Goal: Task Accomplishment & Management: Manage account settings

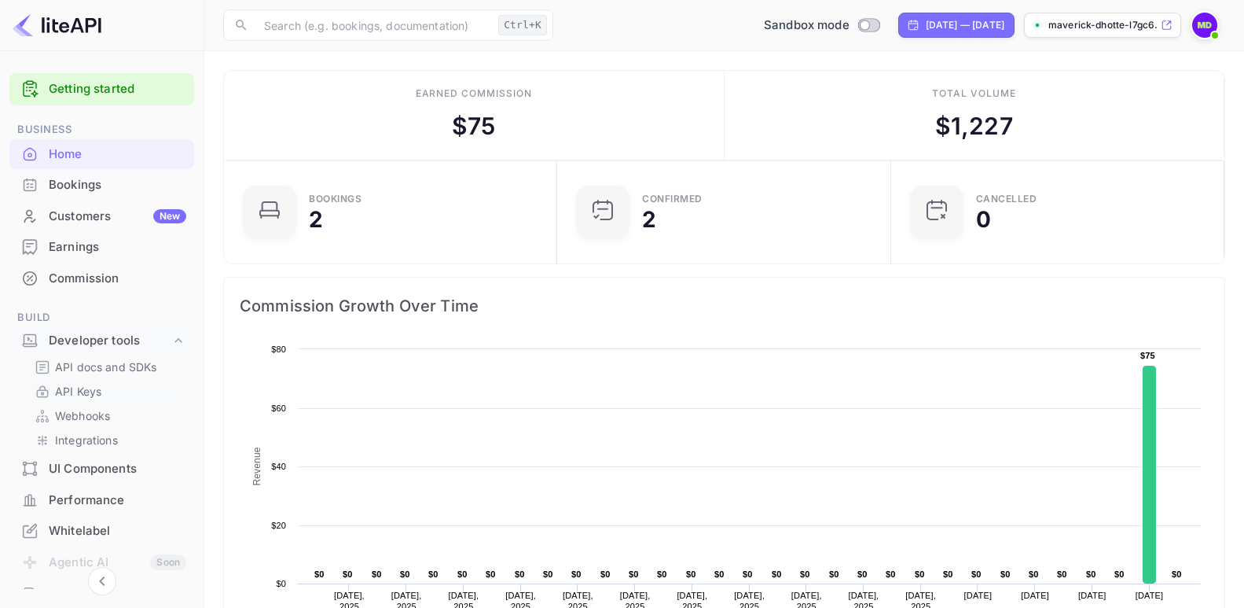
click at [68, 392] on p "API Keys" at bounding box center [78, 391] width 46 height 17
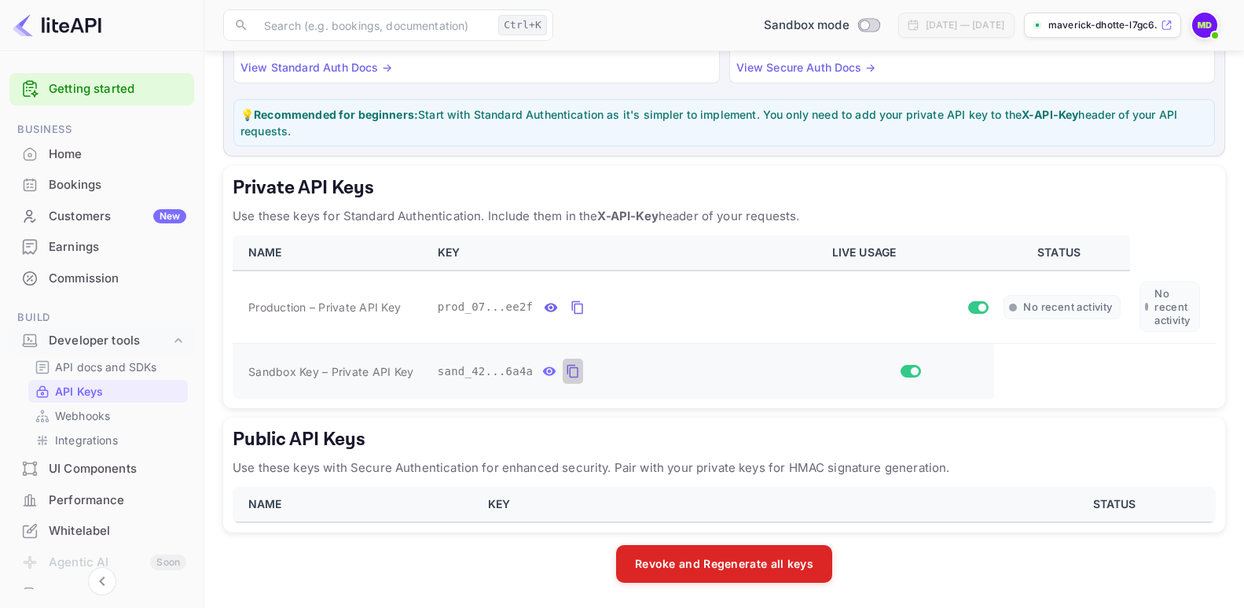
click at [566, 372] on icon "private api keys table" at bounding box center [573, 371] width 14 height 19
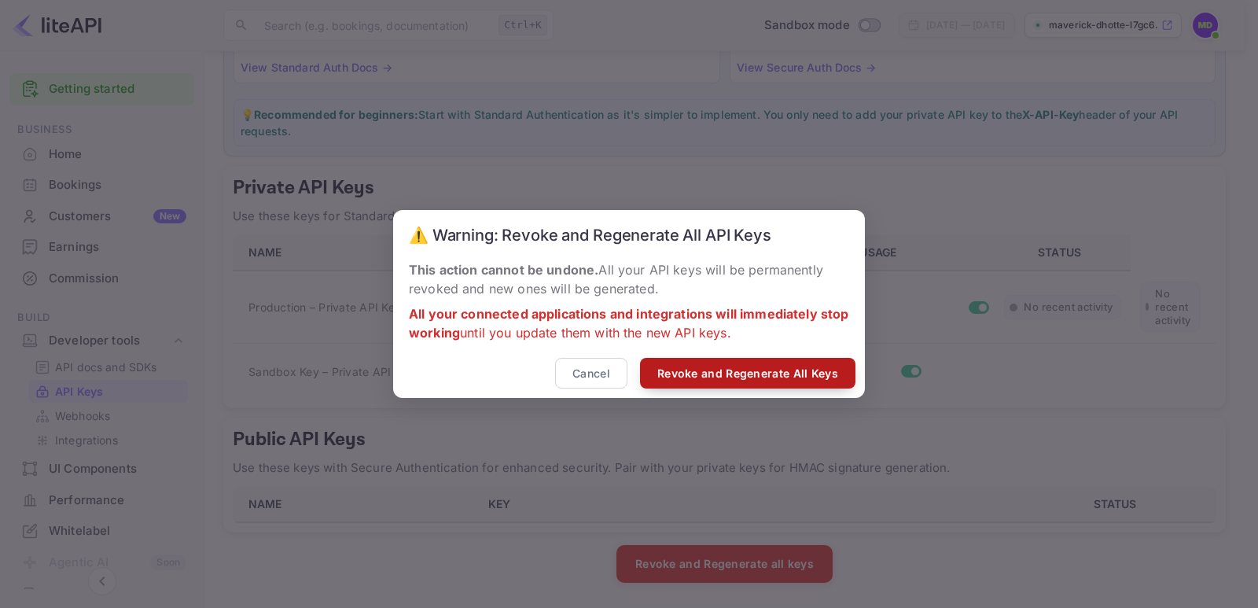
click at [712, 371] on button "Revoke and Regenerate All Keys" at bounding box center [747, 373] width 215 height 31
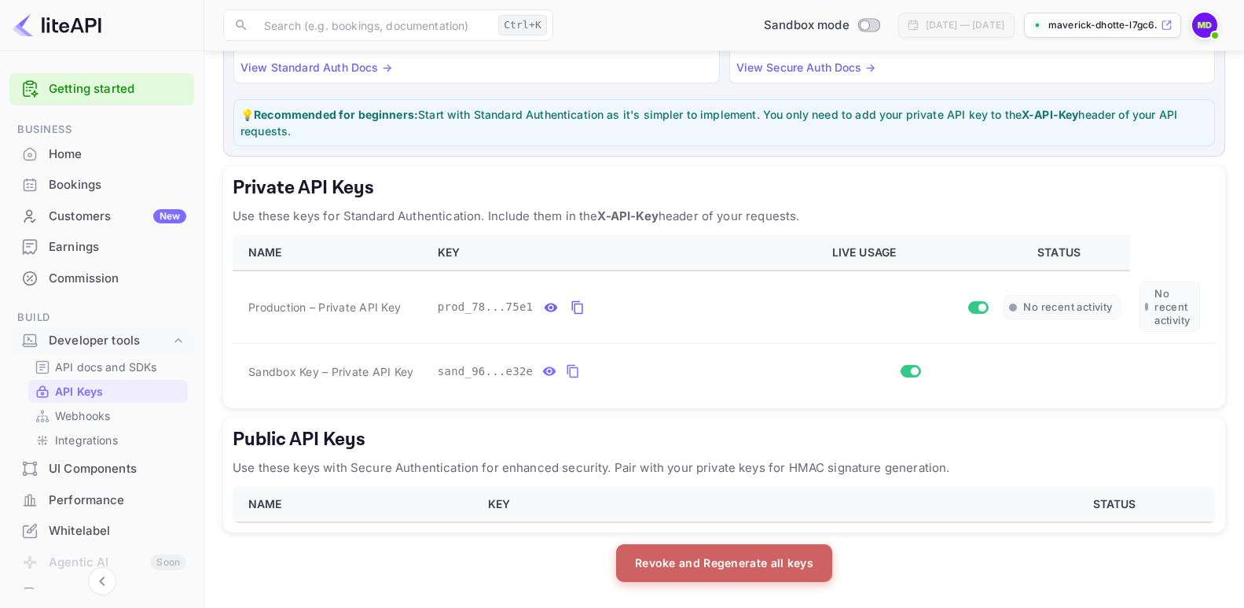
click at [682, 560] on button "Revoke and Regenerate all keys" at bounding box center [724, 563] width 216 height 38
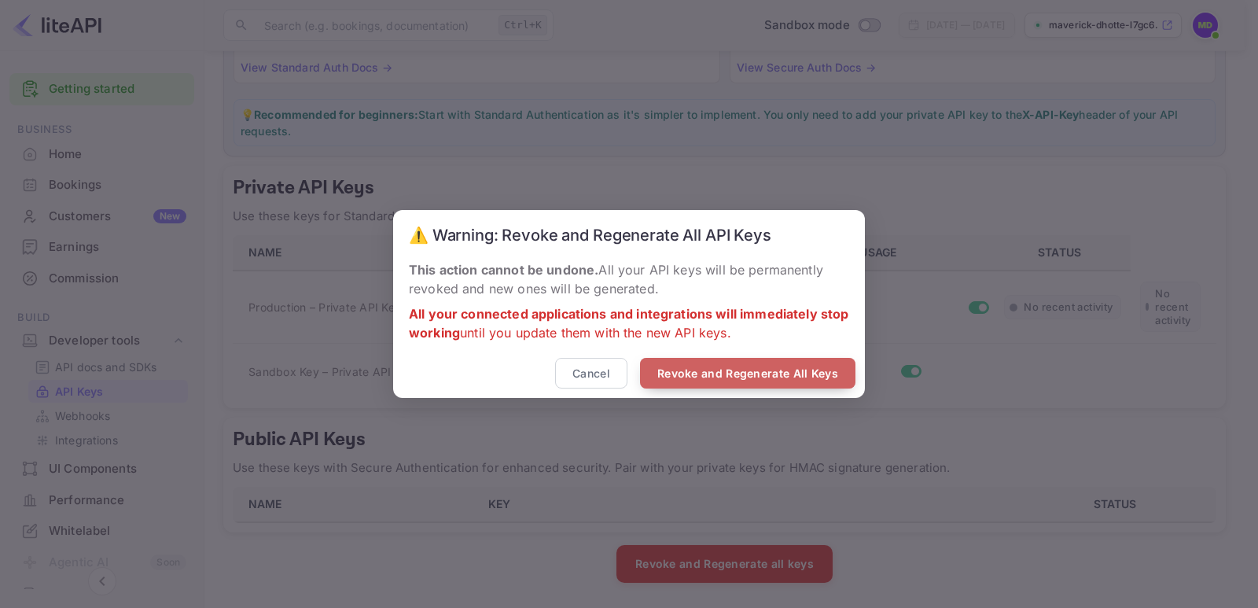
click at [711, 373] on button "Revoke and Regenerate All Keys" at bounding box center [747, 373] width 215 height 31
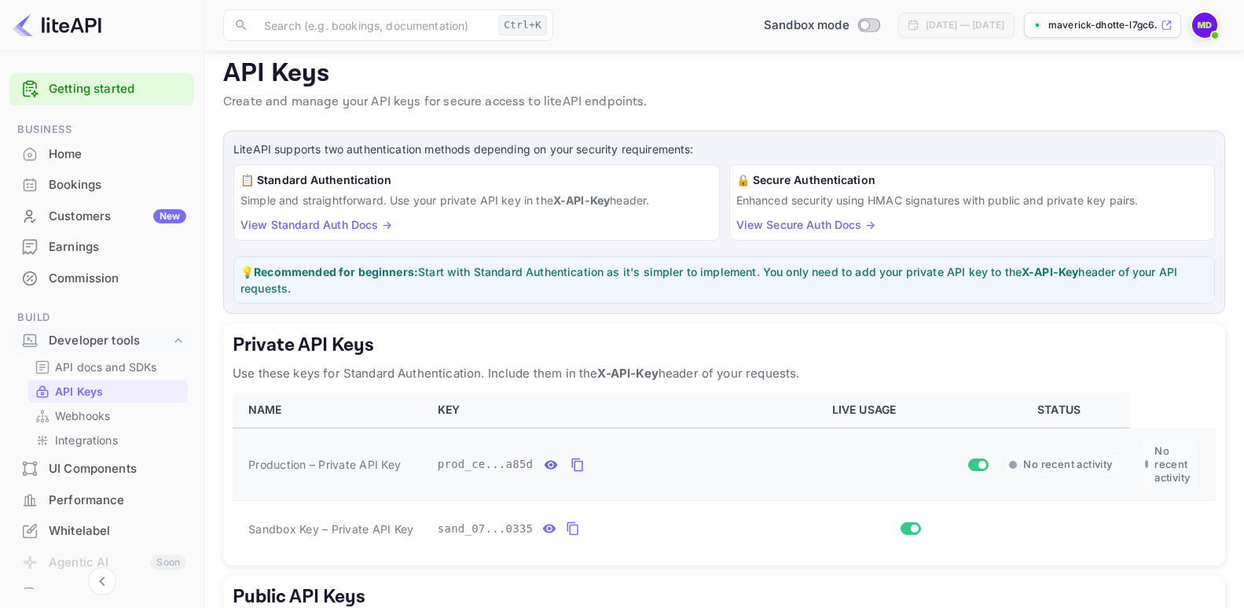
scroll to position [169, 0]
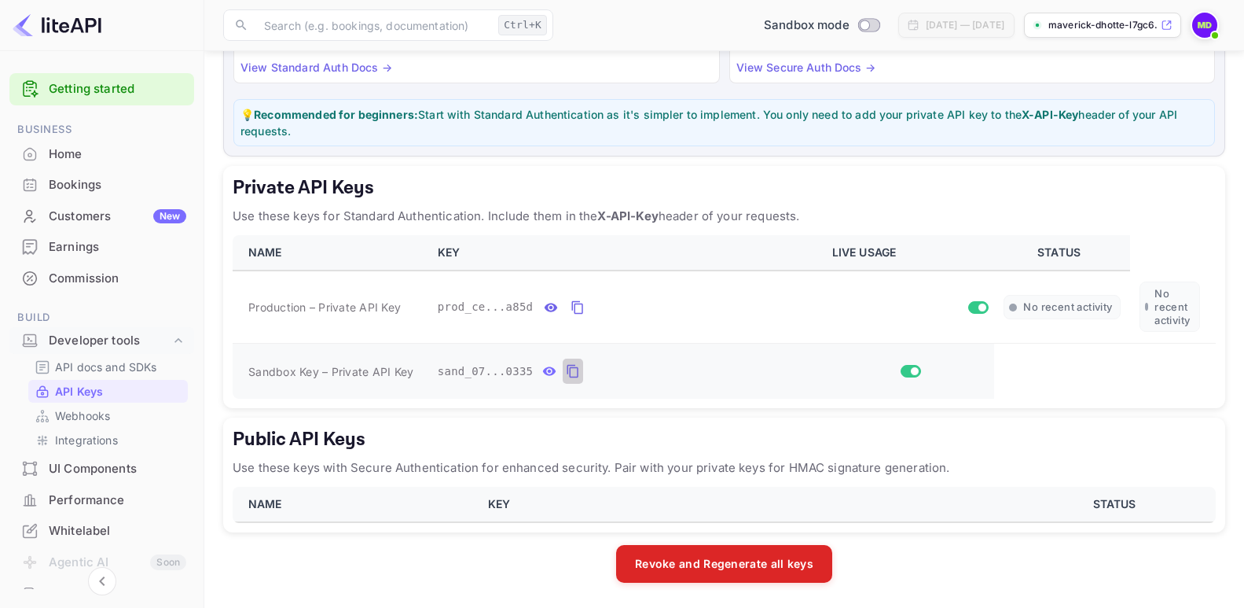
click at [566, 373] on icon "private api keys table" at bounding box center [573, 371] width 14 height 19
click at [571, 306] on icon "private api keys table" at bounding box center [578, 307] width 14 height 19
click at [849, 24] on input "Switch to Production mode" at bounding box center [864, 25] width 31 height 10
checkbox input "true"
